Goal: Transaction & Acquisition: Purchase product/service

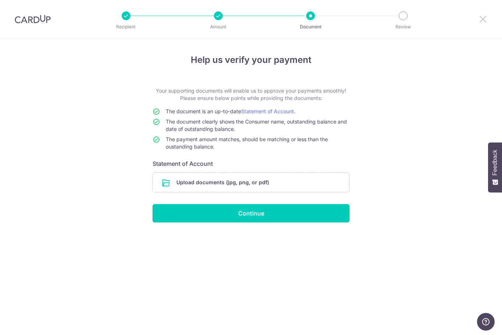
click at [482, 19] on icon at bounding box center [483, 18] width 9 height 9
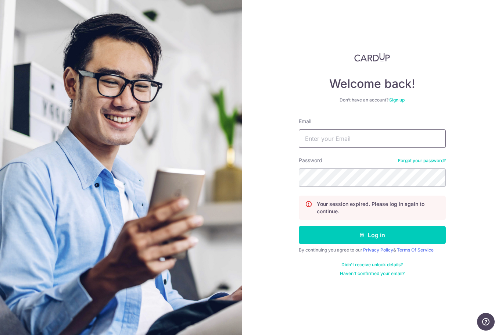
click at [372, 136] on input "Email" at bounding box center [372, 138] width 147 height 18
type input "[EMAIL_ADDRESS][DOMAIN_NAME]"
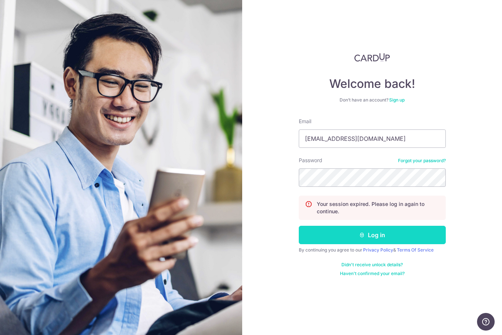
click at [370, 232] on button "Log in" at bounding box center [372, 235] width 147 height 18
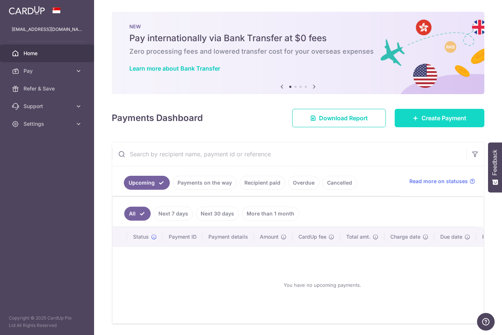
click at [443, 127] on link "Create Payment" at bounding box center [440, 118] width 90 height 18
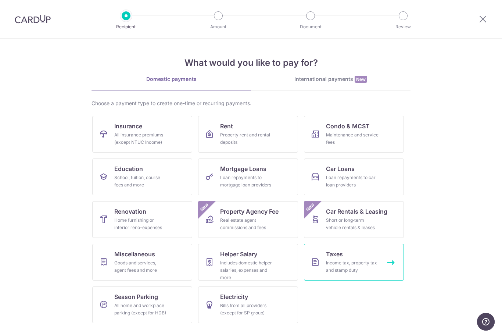
click at [366, 262] on div "Income tax, property tax and stamp duty" at bounding box center [352, 266] width 53 height 15
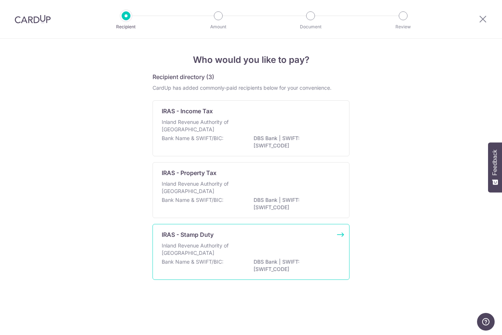
click at [319, 258] on div "Inland Revenue Authority of Singapore" at bounding box center [251, 250] width 179 height 16
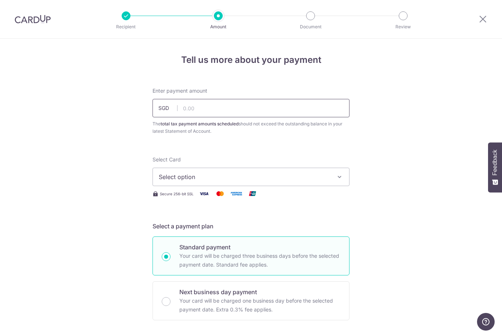
click at [279, 105] on input "text" at bounding box center [251, 108] width 197 height 18
type input "72,850.00"
click at [322, 181] on span "Select option" at bounding box center [244, 176] width 171 height 9
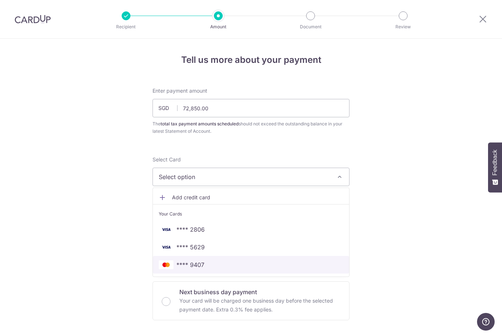
click at [217, 268] on span "**** 9407" at bounding box center [251, 264] width 185 height 9
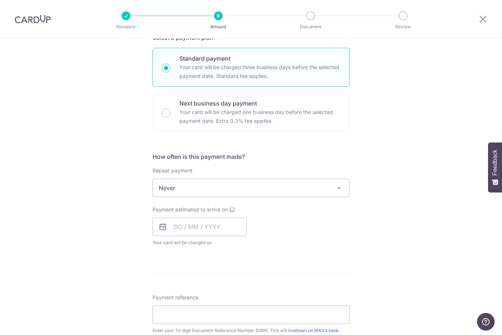
scroll to position [192, 0]
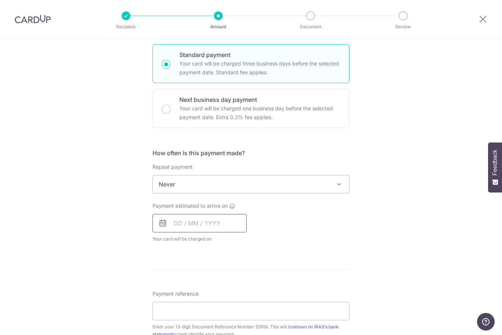
click at [178, 225] on input "text" at bounding box center [200, 223] width 94 height 18
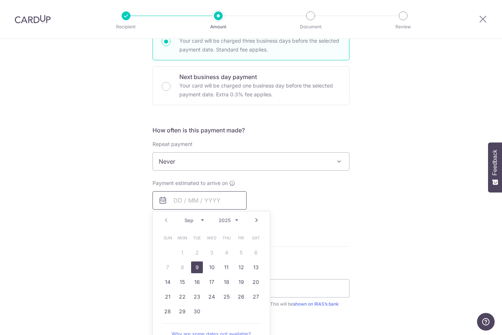
scroll to position [251, 0]
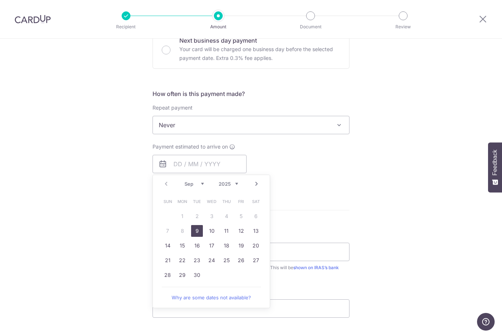
click at [200, 234] on link "9" at bounding box center [197, 231] width 12 height 12
type input "[DATE]"
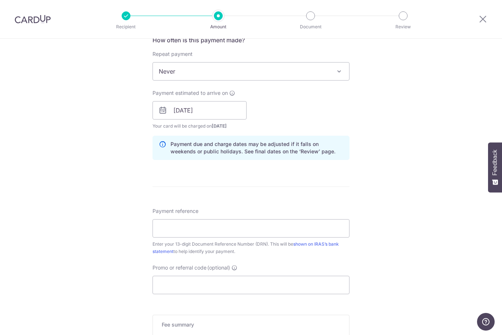
scroll to position [307, 0]
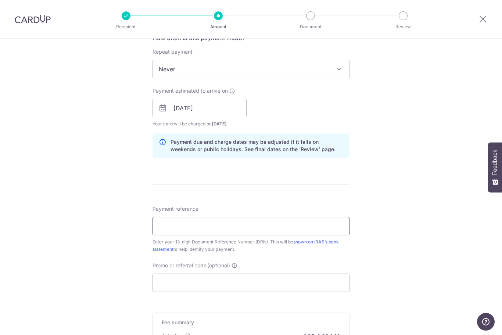
click at [268, 233] on input "Payment reference" at bounding box center [251, 226] width 197 height 18
click at [268, 232] on input "Payment reference" at bounding box center [251, 226] width 197 height 18
click at [273, 230] on input "Payment reference" at bounding box center [251, 226] width 197 height 18
paste input "2508308740459"
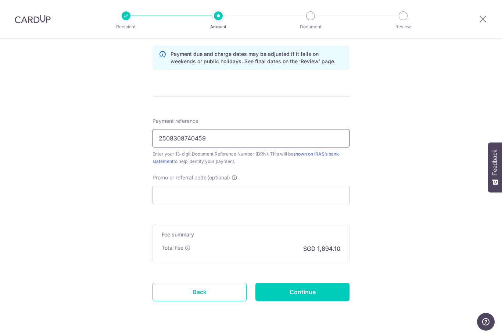
scroll to position [394, 0]
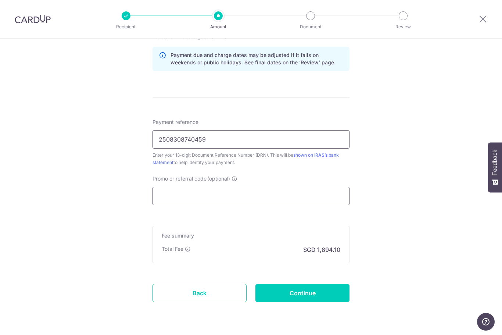
type input "2508308740459"
click at [279, 205] on input "Promo or referral code (optional)" at bounding box center [251, 196] width 197 height 18
click at [309, 302] on input "Continue" at bounding box center [302, 293] width 94 height 18
type input "Create Schedule"
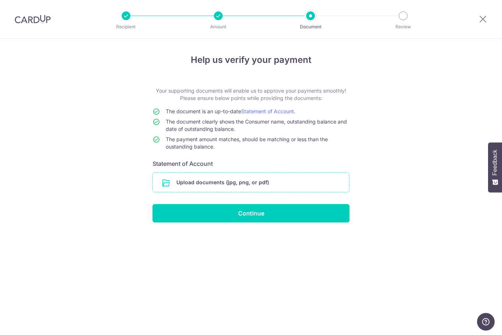
click at [200, 192] on input "file" at bounding box center [251, 182] width 196 height 19
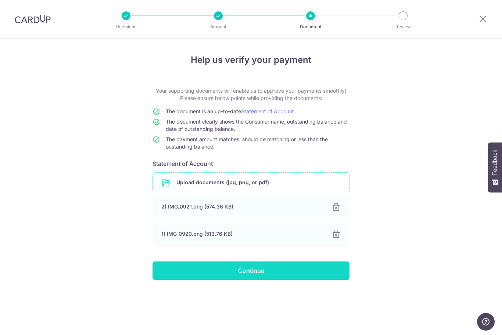
click at [265, 276] on input "Continue" at bounding box center [251, 270] width 197 height 18
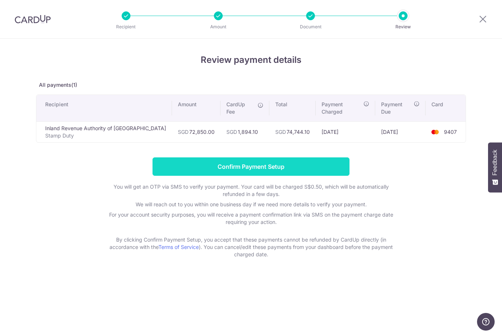
click at [280, 160] on input "Confirm Payment Setup" at bounding box center [251, 166] width 197 height 18
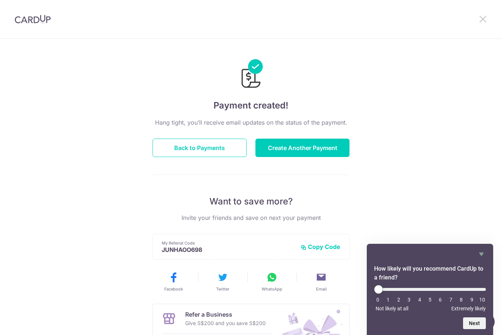
click at [484, 18] on icon at bounding box center [483, 18] width 9 height 9
